Goal: Task Accomplishment & Management: Manage account settings

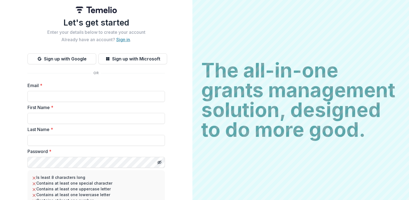
click at [118, 38] on link "Sign in" at bounding box center [123, 39] width 14 height 5
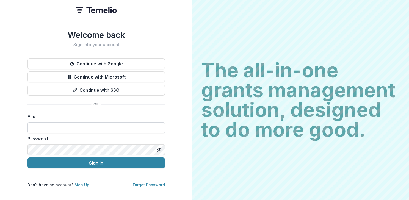
click at [50, 125] on input at bounding box center [95, 127] width 137 height 11
type input "**********"
click at [160, 149] on icon "Toggle password visibility" at bounding box center [160, 150] width 2 height 2
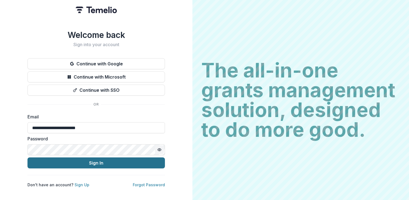
click at [97, 161] on button "Sign In" at bounding box center [95, 163] width 137 height 11
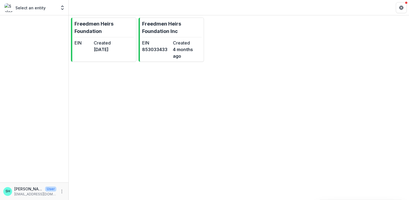
click at [263, 63] on div "Freedmen Heirs Foundation EIN Created [DATE] Freedmen Heirs Foundation Inc EIN …" at bounding box center [239, 39] width 340 height 49
click at [185, 26] on p "Freedmen Heirs Foundation Inc" at bounding box center [171, 27] width 59 height 15
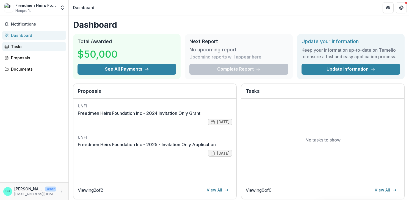
click at [19, 46] on div "Tasks" at bounding box center [36, 47] width 51 height 6
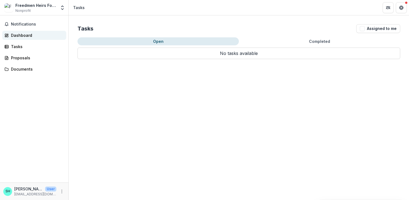
click at [20, 36] on div "Dashboard" at bounding box center [36, 35] width 51 height 6
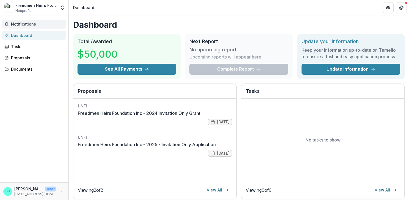
click at [21, 24] on span "Notifications" at bounding box center [37, 24] width 53 height 5
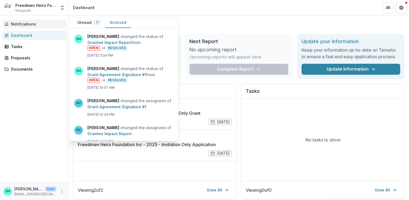
click at [121, 21] on button "Archived" at bounding box center [118, 22] width 26 height 11
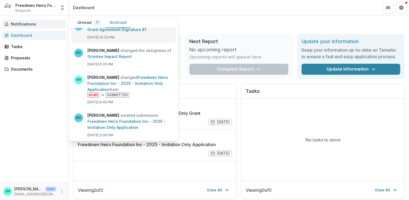
scroll to position [83, 0]
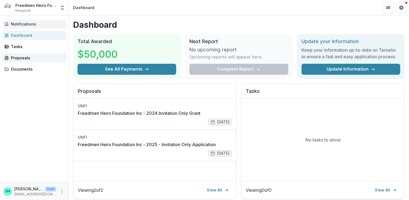
click at [27, 58] on div "Proposals" at bounding box center [36, 58] width 51 height 6
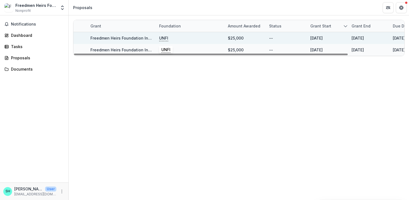
click at [163, 38] on p "UNFI" at bounding box center [163, 38] width 9 height 6
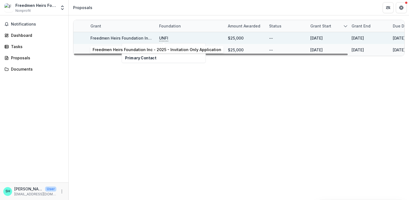
click at [126, 39] on link "Freedmen Heirs Foundation Inc - 2025 - Invitation Only Application" at bounding box center [154, 38] width 129 height 5
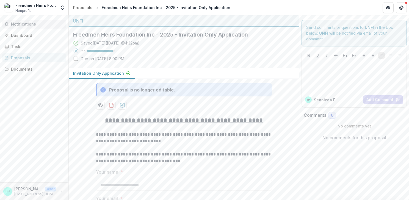
click at [21, 22] on span "Notifications" at bounding box center [37, 24] width 53 height 5
click at [19, 34] on div "Dashboard" at bounding box center [36, 35] width 51 height 6
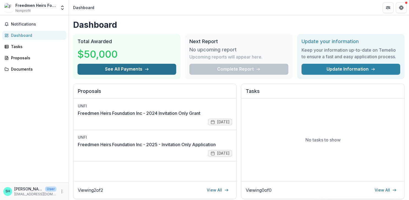
click at [117, 68] on button "See All Payments" at bounding box center [127, 69] width 99 height 11
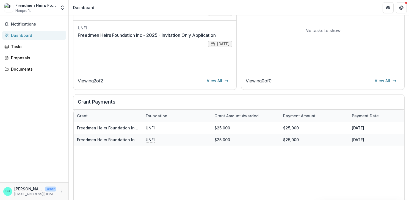
scroll to position [109, 0]
